Goal: Task Accomplishment & Management: Complete application form

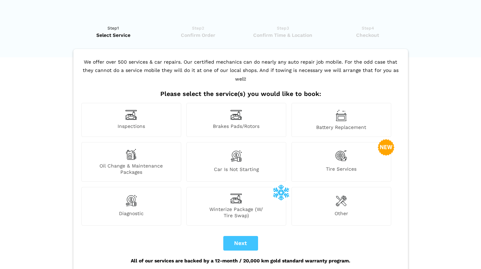
click at [339, 150] on img at bounding box center [341, 156] width 12 height 14
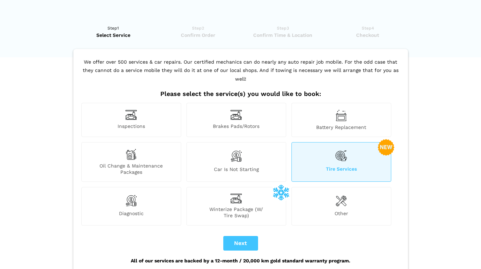
click at [236, 236] on button "Next" at bounding box center [240, 243] width 35 height 15
checkbox input "true"
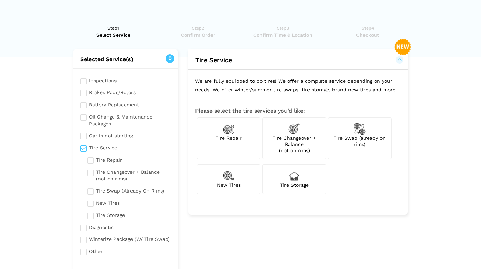
click at [359, 127] on img at bounding box center [359, 129] width 12 height 12
checkbox input "true"
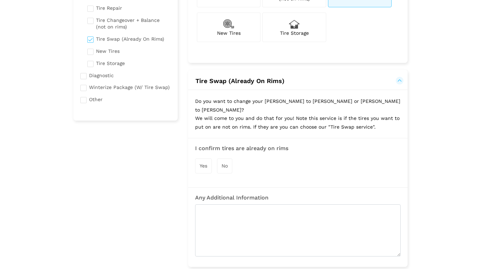
scroll to position [152, 0]
click at [202, 163] on span "Yes" at bounding box center [203, 166] width 8 height 6
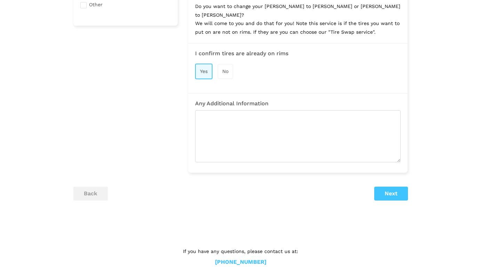
click at [393, 187] on button "Next" at bounding box center [391, 194] width 34 height 14
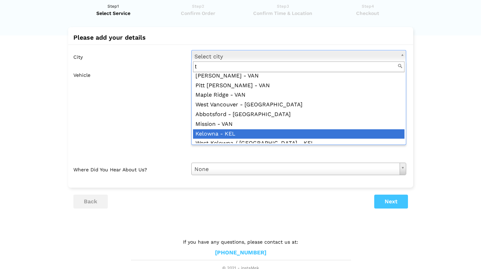
scroll to position [0, 0]
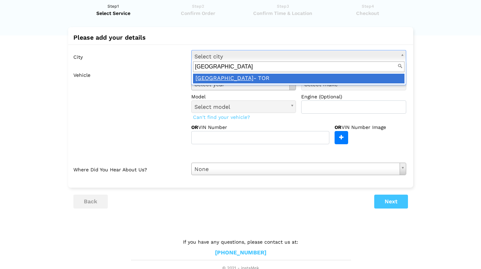
type input "[GEOGRAPHIC_DATA]"
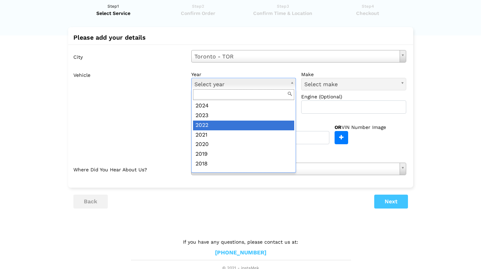
scroll to position [30, 0]
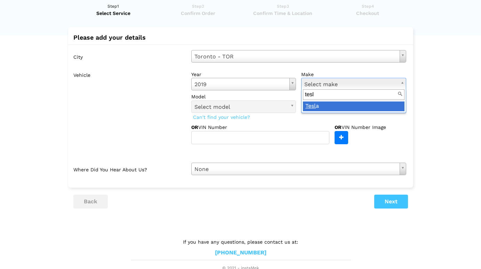
type input "tesl"
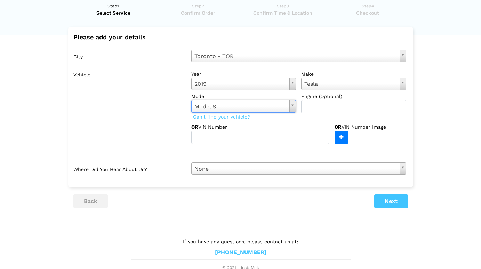
scroll to position [22, 0]
click at [391, 200] on button "Next" at bounding box center [391, 202] width 34 height 14
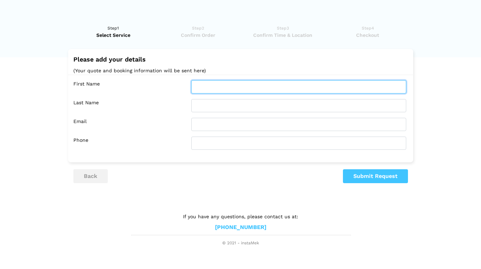
click at [199, 87] on input "text" at bounding box center [298, 86] width 215 height 13
type input "[PERSON_NAME]"
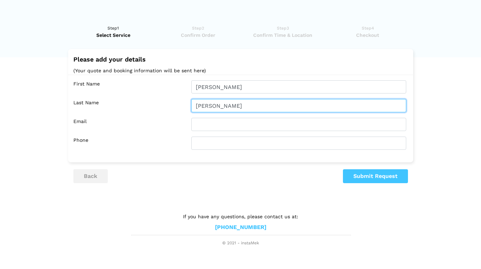
type input "[PERSON_NAME]"
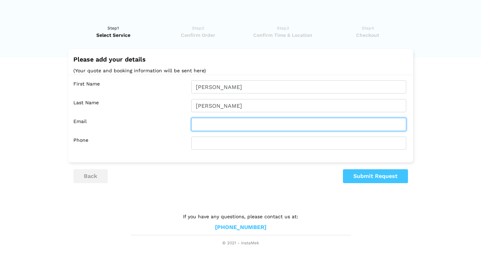
click at [200, 127] on input "text" at bounding box center [298, 124] width 215 height 13
type input "[PERSON_NAME][EMAIL_ADDRESS][PERSON_NAME][DOMAIN_NAME]"
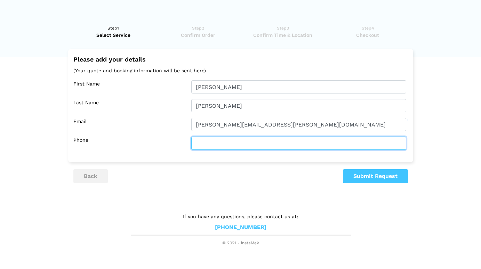
click at [206, 141] on input "text" at bounding box center [298, 143] width 215 height 13
type input "[PHONE_NUMBER]"
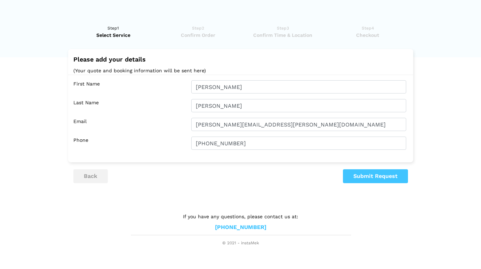
click at [371, 174] on button "Submit Request" at bounding box center [375, 176] width 65 height 14
